Goal: Task Accomplishment & Management: Manage account settings

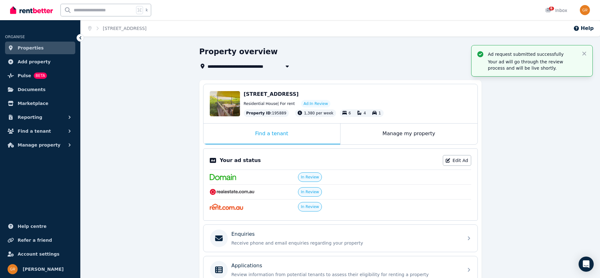
click at [460, 157] on link "Edit Ad" at bounding box center [457, 160] width 28 height 11
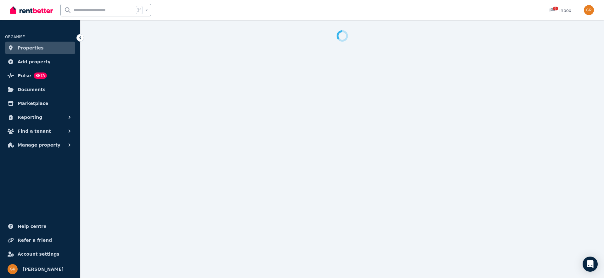
select select "**********"
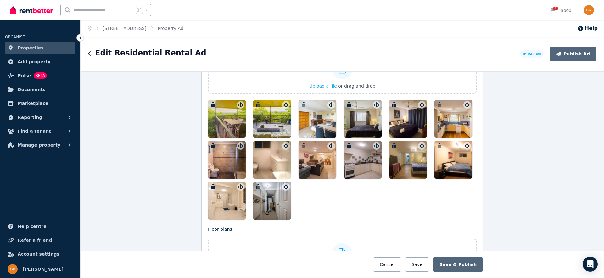
scroll to position [762, 0]
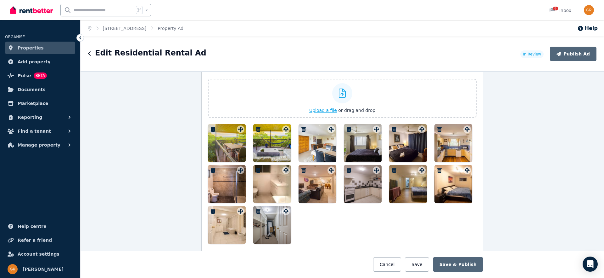
click at [323, 105] on div "Upload a file or drag and drop" at bounding box center [342, 98] width 66 height 38
click at [0, 0] on input "Upload a file or drag and drop" at bounding box center [0, 0] width 0 height 0
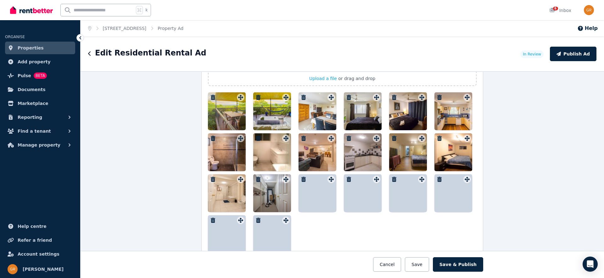
scroll to position [794, 0]
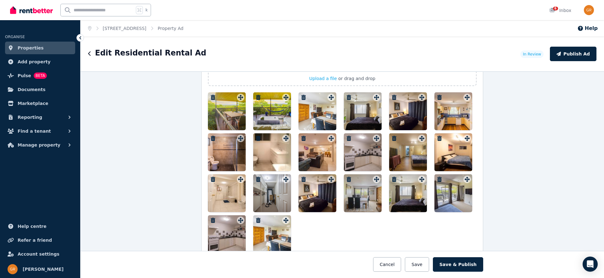
click at [301, 96] on icon "button" at bounding box center [304, 97] width 6 height 5
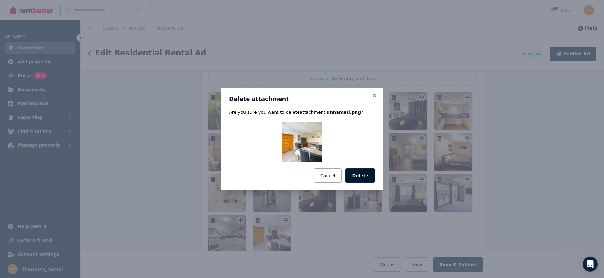
click at [364, 176] on button "Delete" at bounding box center [361, 175] width 30 height 14
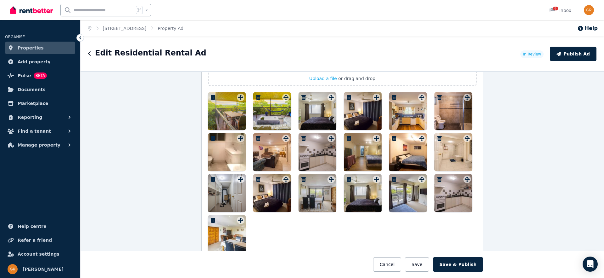
click at [302, 139] on icon "button" at bounding box center [304, 138] width 6 height 5
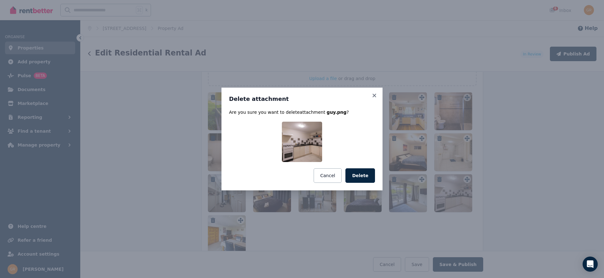
click at [365, 173] on button "Delete" at bounding box center [361, 175] width 30 height 14
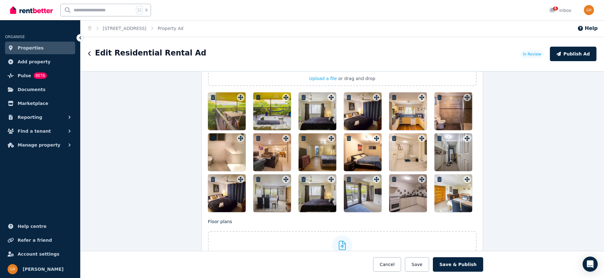
click at [302, 96] on icon "button" at bounding box center [304, 97] width 4 height 5
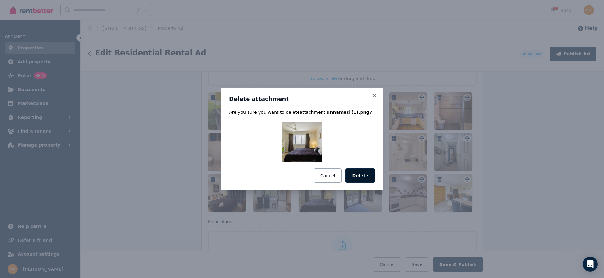
click at [359, 174] on button "Delete" at bounding box center [361, 175] width 30 height 14
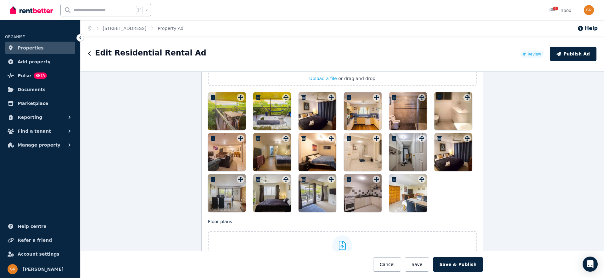
click at [301, 100] on button "button" at bounding box center [304, 97] width 8 height 8
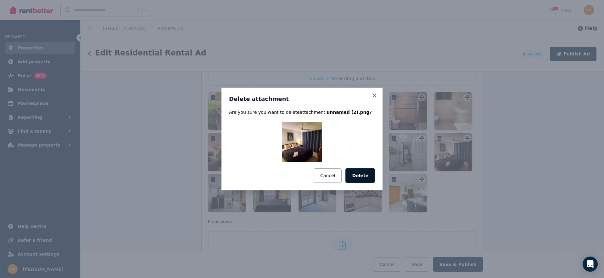
click at [365, 172] on button "Delete" at bounding box center [361, 175] width 30 height 14
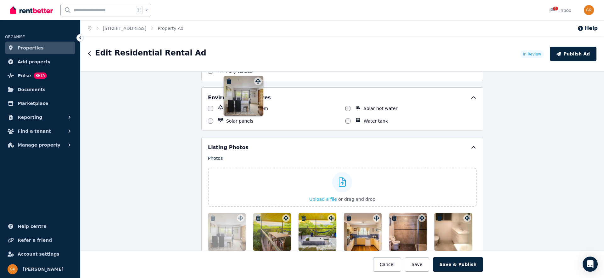
scroll to position [652, 0]
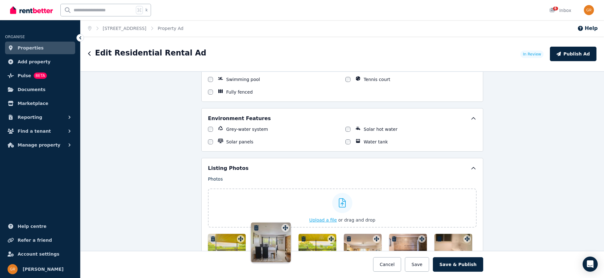
drag, startPoint x: 464, startPoint y: 136, endPoint x: 283, endPoint y: 223, distance: 201.2
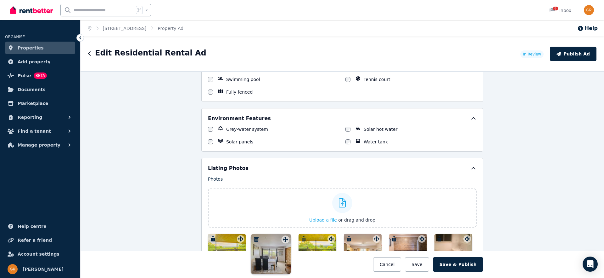
click at [283, 223] on div "Photos Upload a file or drag and drop Uploaded " 3.jpg " Uploaded " 1.jpg " Upl…" at bounding box center [342, 265] width 269 height 178
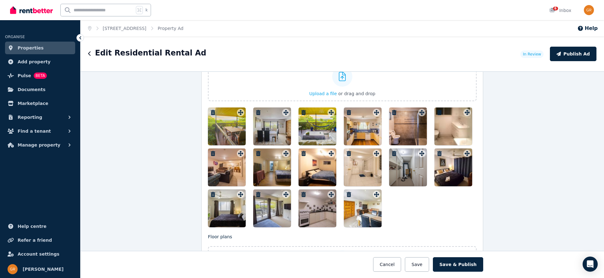
scroll to position [794, 0]
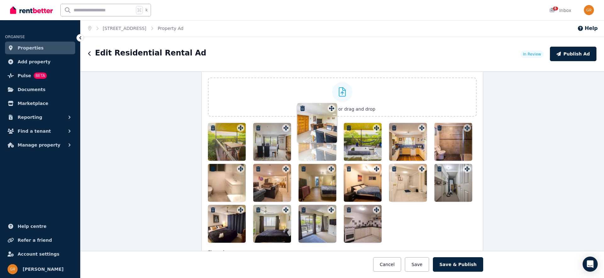
drag, startPoint x: 374, startPoint y: 178, endPoint x: 330, endPoint y: 105, distance: 85.8
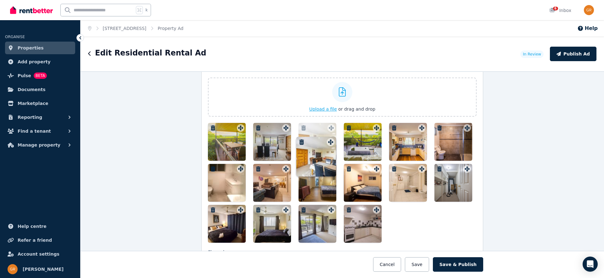
click at [330, 104] on div "Photos Upload a file or drag and drop Uploaded " 3.jpg " Uploaded " 1.jpg " Upl…" at bounding box center [342, 154] width 269 height 178
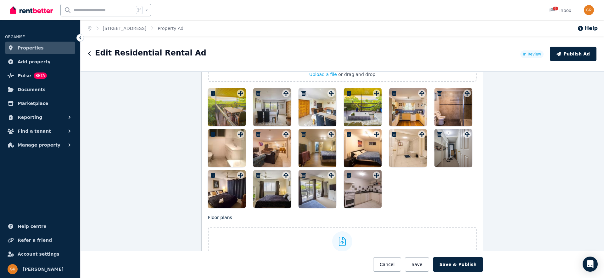
scroll to position [798, 0]
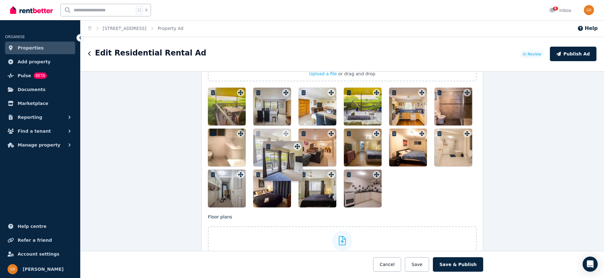
drag, startPoint x: 326, startPoint y: 171, endPoint x: 291, endPoint y: 136, distance: 49.6
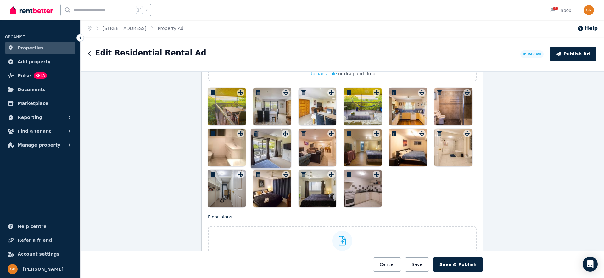
click at [294, 138] on div at bounding box center [342, 148] width 269 height 120
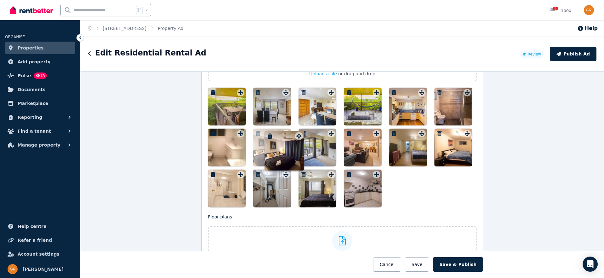
drag, startPoint x: 286, startPoint y: 173, endPoint x: 300, endPoint y: 130, distance: 45.7
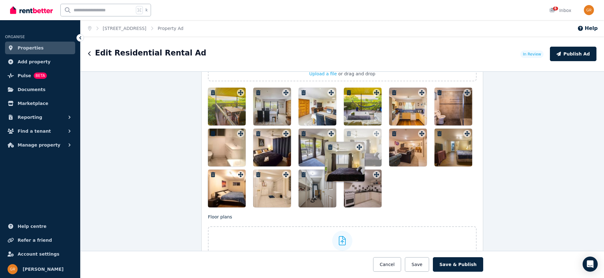
drag, startPoint x: 329, startPoint y: 176, endPoint x: 359, endPoint y: 143, distance: 44.4
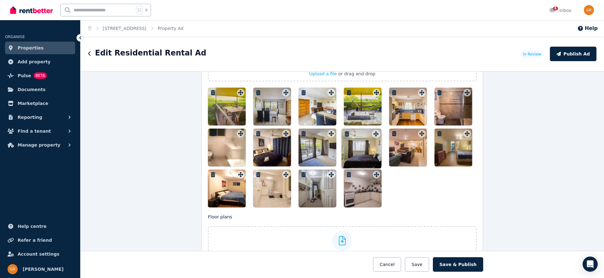
click at [359, 143] on div "Photos Upload a file or drag and drop Uploaded " 3.jpg " Uploaded " 1.jpg " Upl…" at bounding box center [342, 119] width 269 height 178
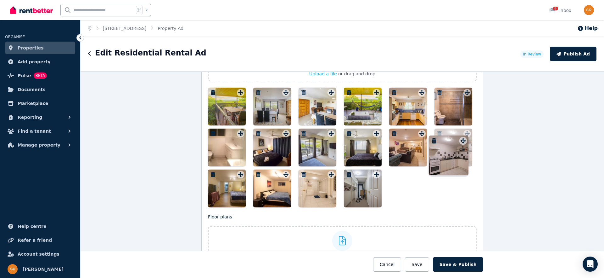
drag, startPoint x: 376, startPoint y: 172, endPoint x: 464, endPoint y: 133, distance: 96.5
click at [464, 133] on icon at bounding box center [467, 133] width 6 height 5
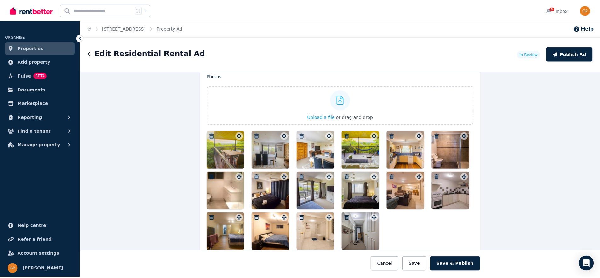
scroll to position [766, 0]
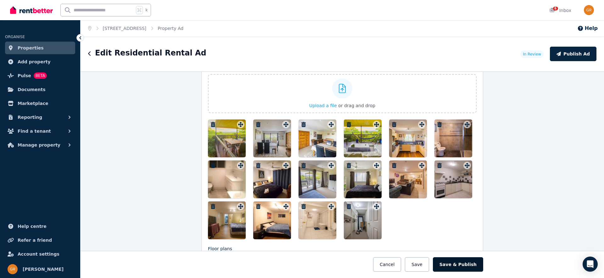
click at [450, 263] on button "Save & Publish" at bounding box center [458, 264] width 50 height 14
